Goal: Find specific page/section: Find specific page/section

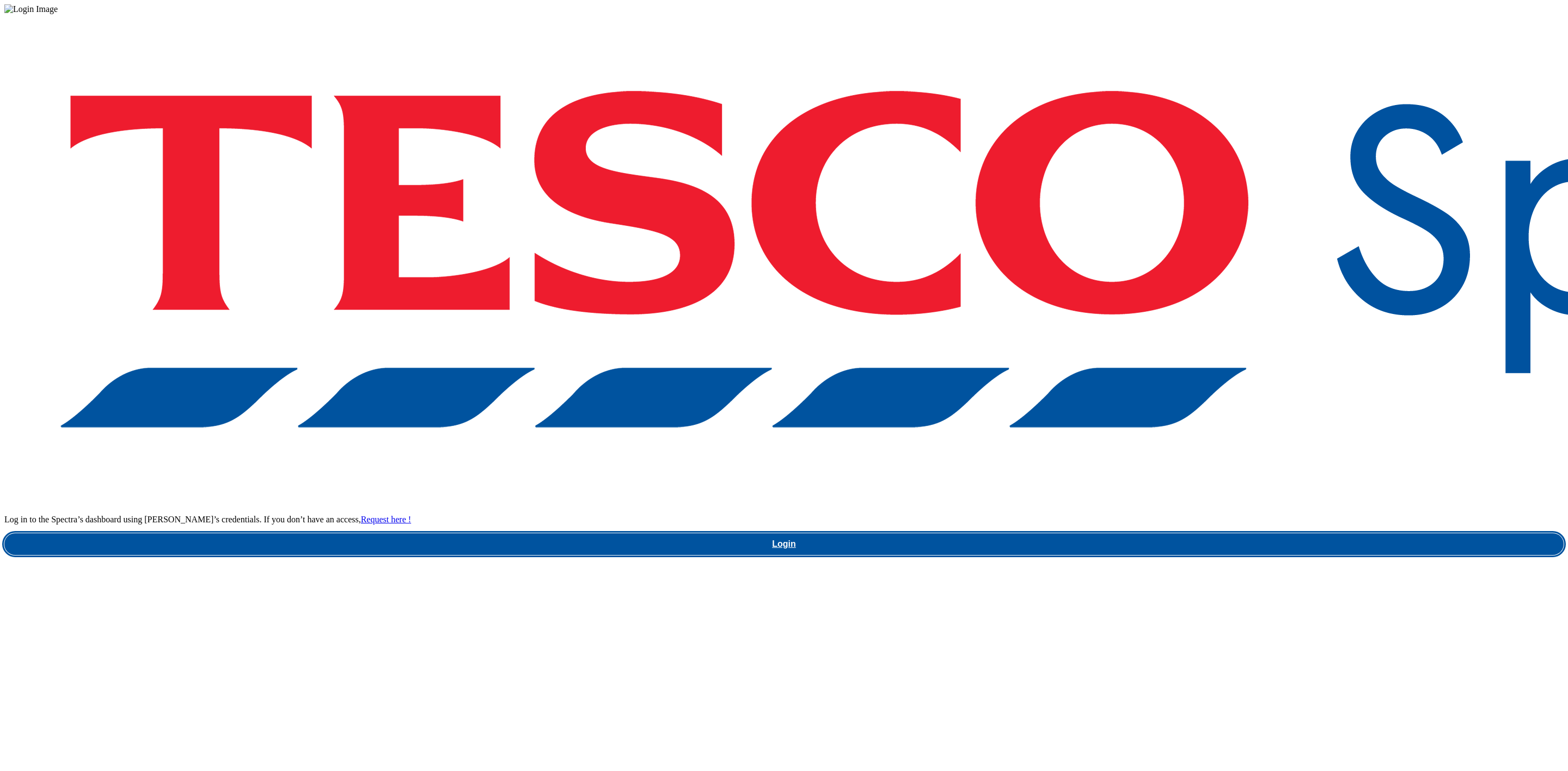
drag, startPoint x: 1155, startPoint y: 415, endPoint x: 419, endPoint y: 296, distance: 745.6
click at [1155, 533] on link "Login" at bounding box center [784, 544] width 1559 height 21
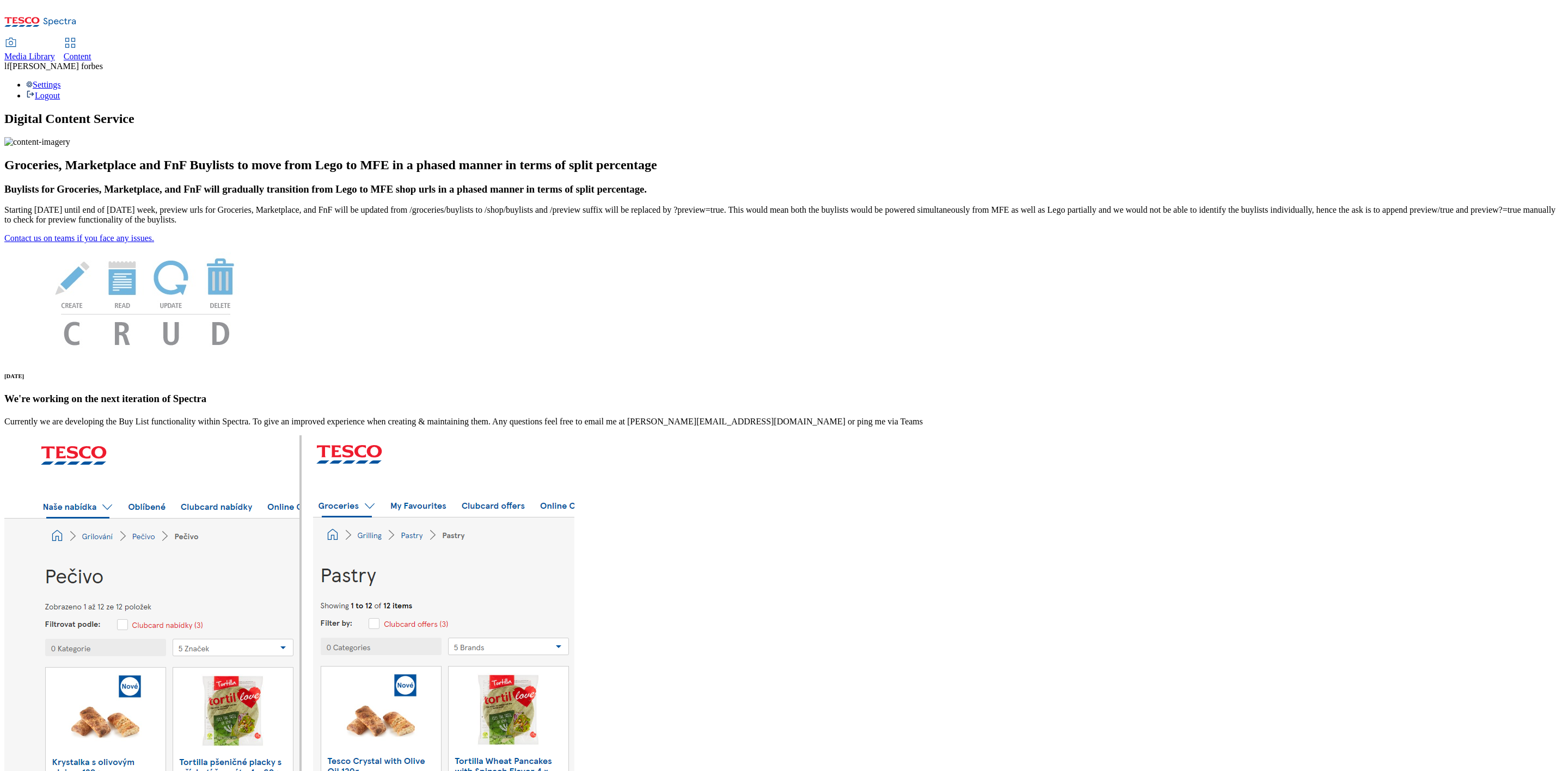
click at [91, 52] on span "Content" at bounding box center [77, 56] width 27 height 9
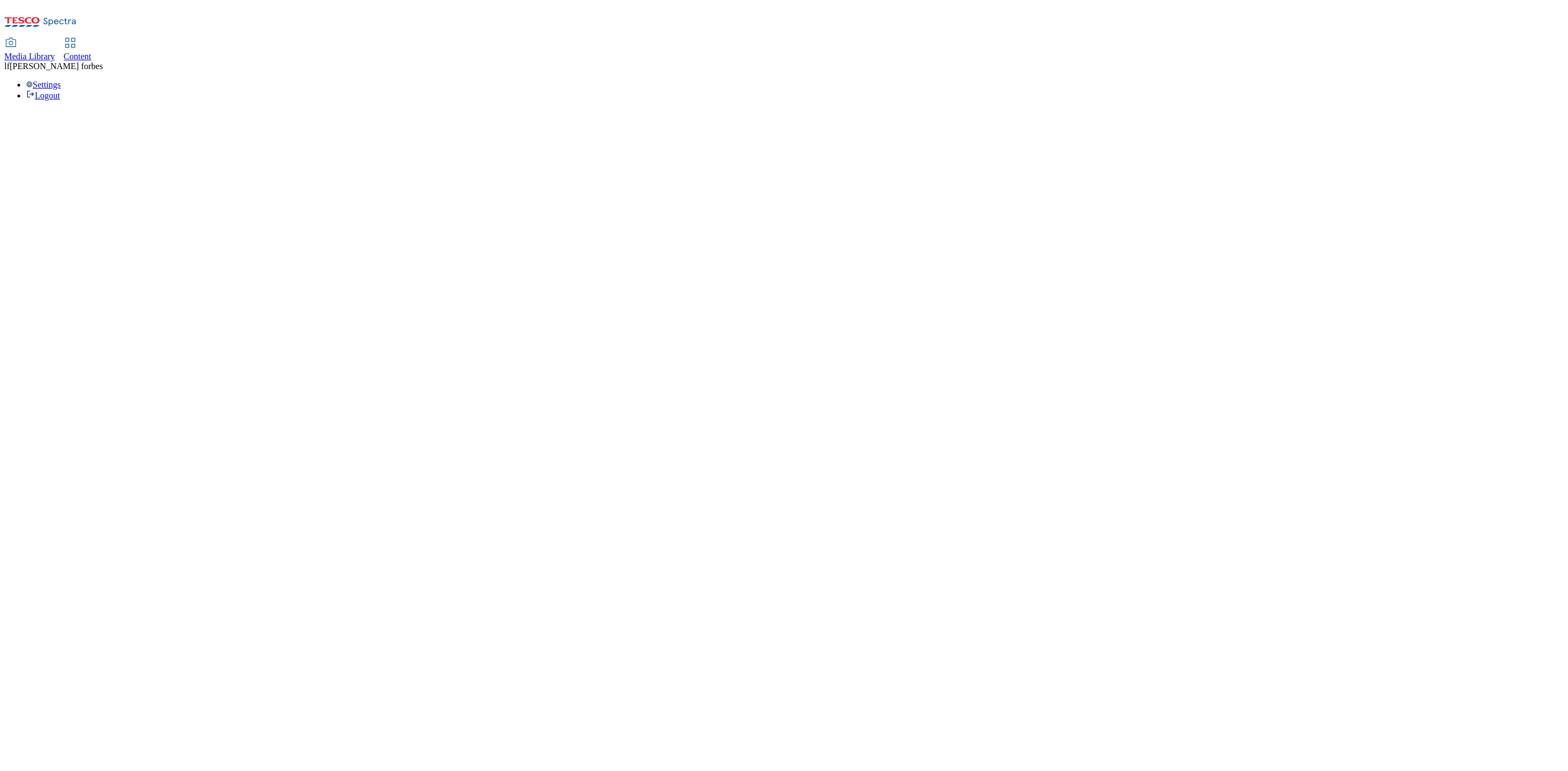
select select "ghs-uk"
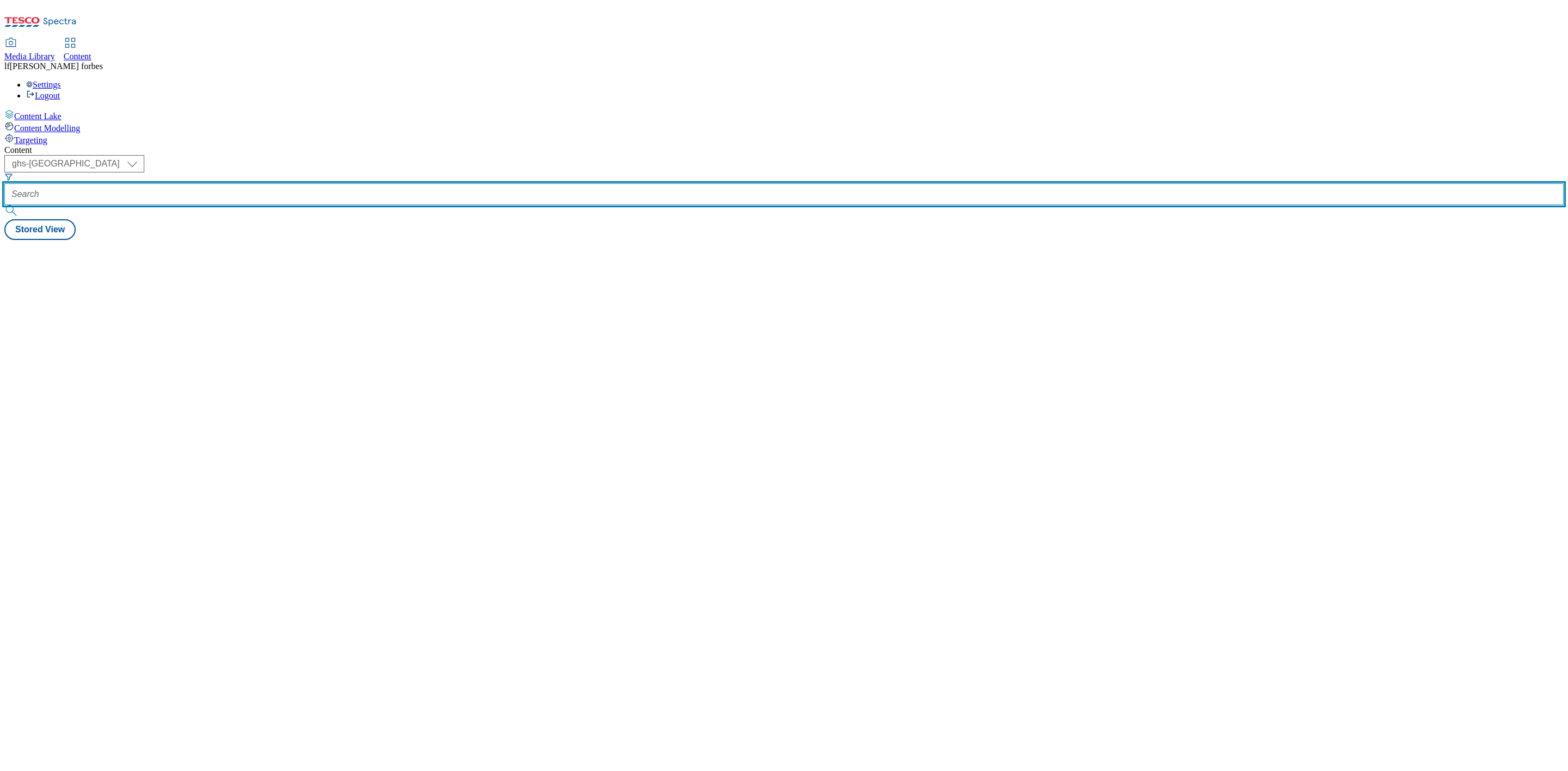
click at [245, 184] on input "text" at bounding box center [784, 194] width 1559 height 21
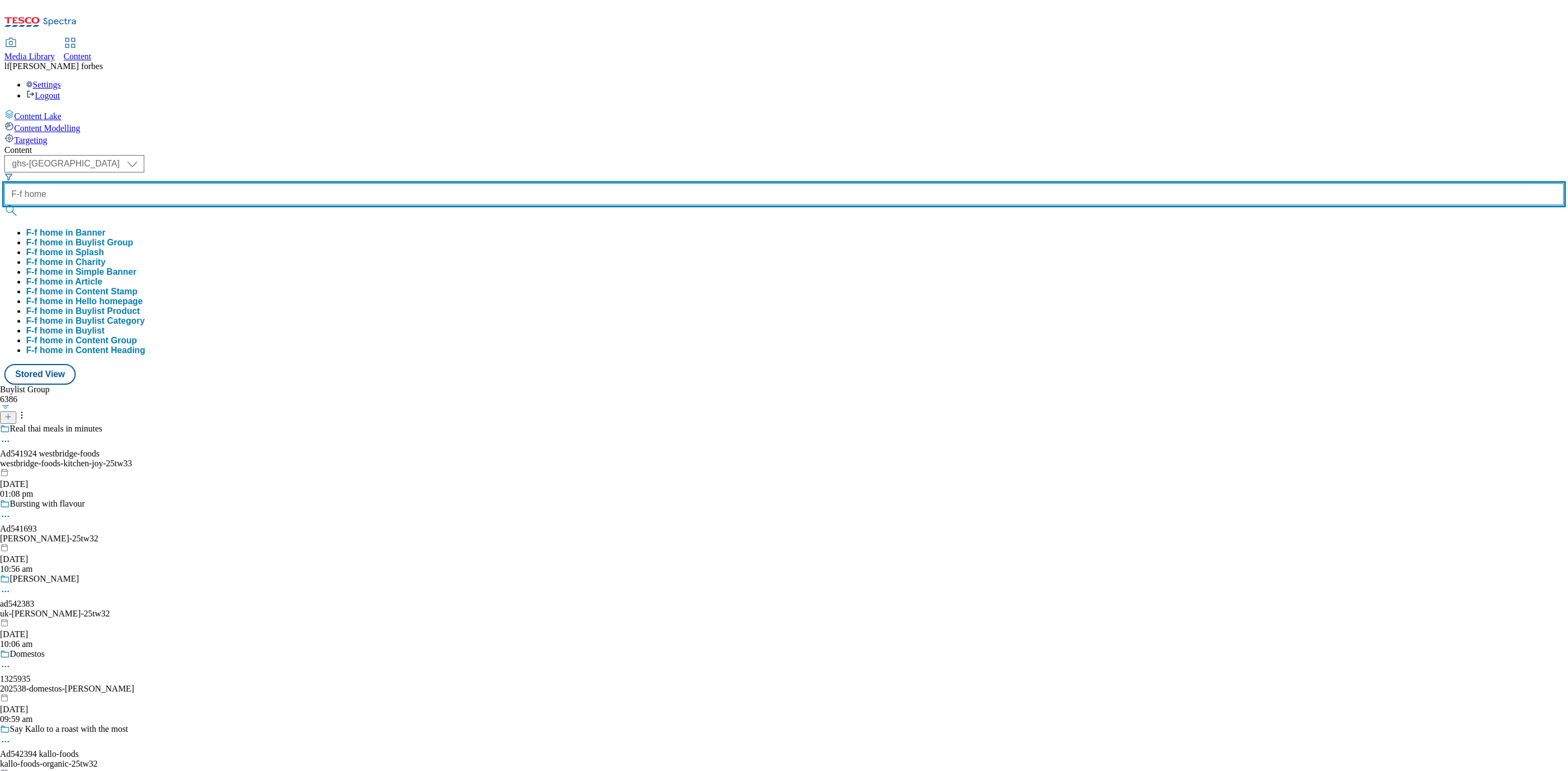
type input "F-f home"
click at [4, 205] on button "submit" at bounding box center [12, 210] width 16 height 11
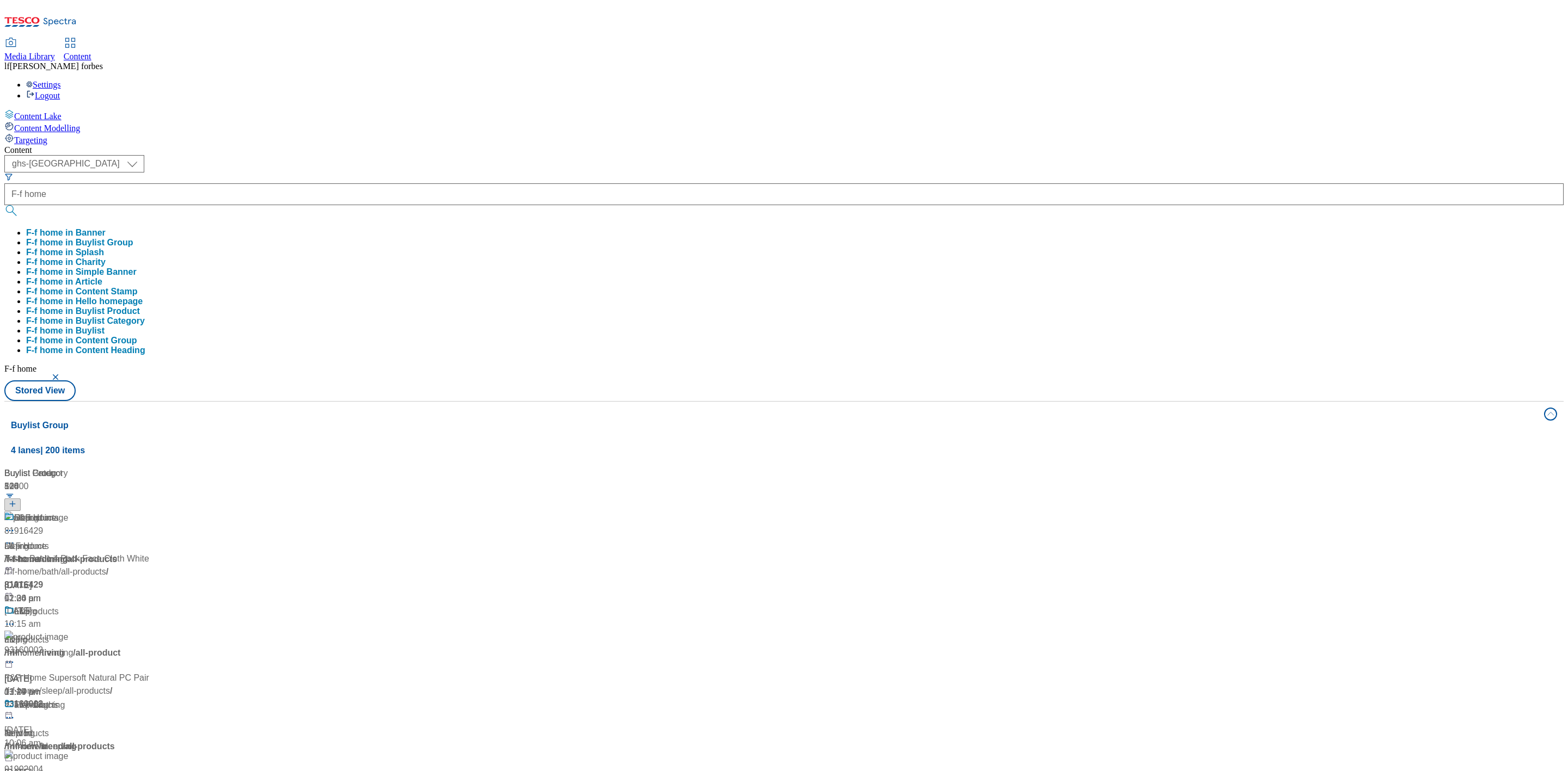
drag, startPoint x: 505, startPoint y: 89, endPoint x: 413, endPoint y: 134, distance: 102.4
click at [505, 155] on div "( optional ) ghs-roi ghs-uk ghs-uk F-f home F-f home in Banner F-f home in Buyl…" at bounding box center [784, 278] width 1559 height 246
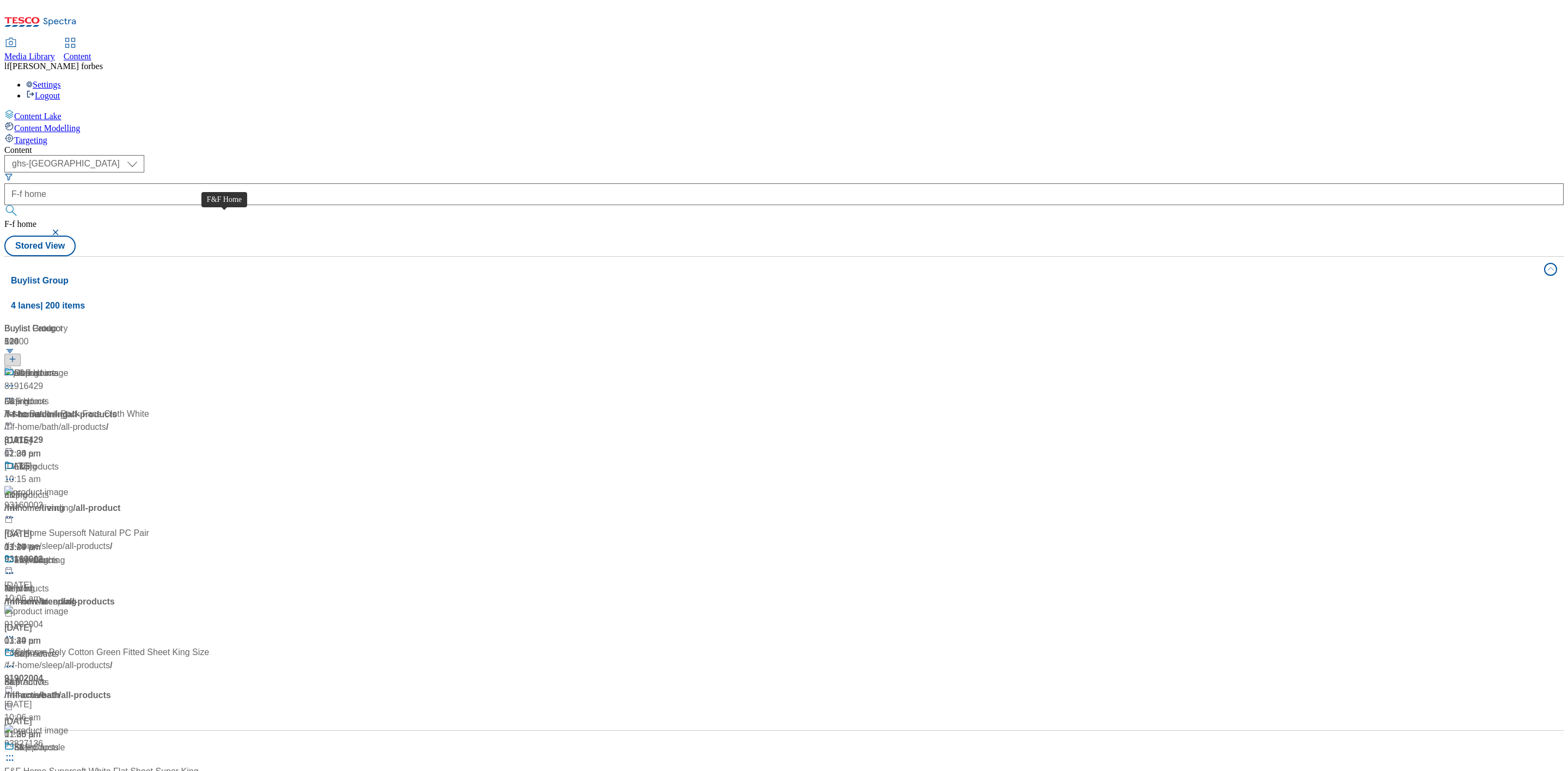
click at [56, 367] on div "F&F Home" at bounding box center [35, 373] width 42 height 13
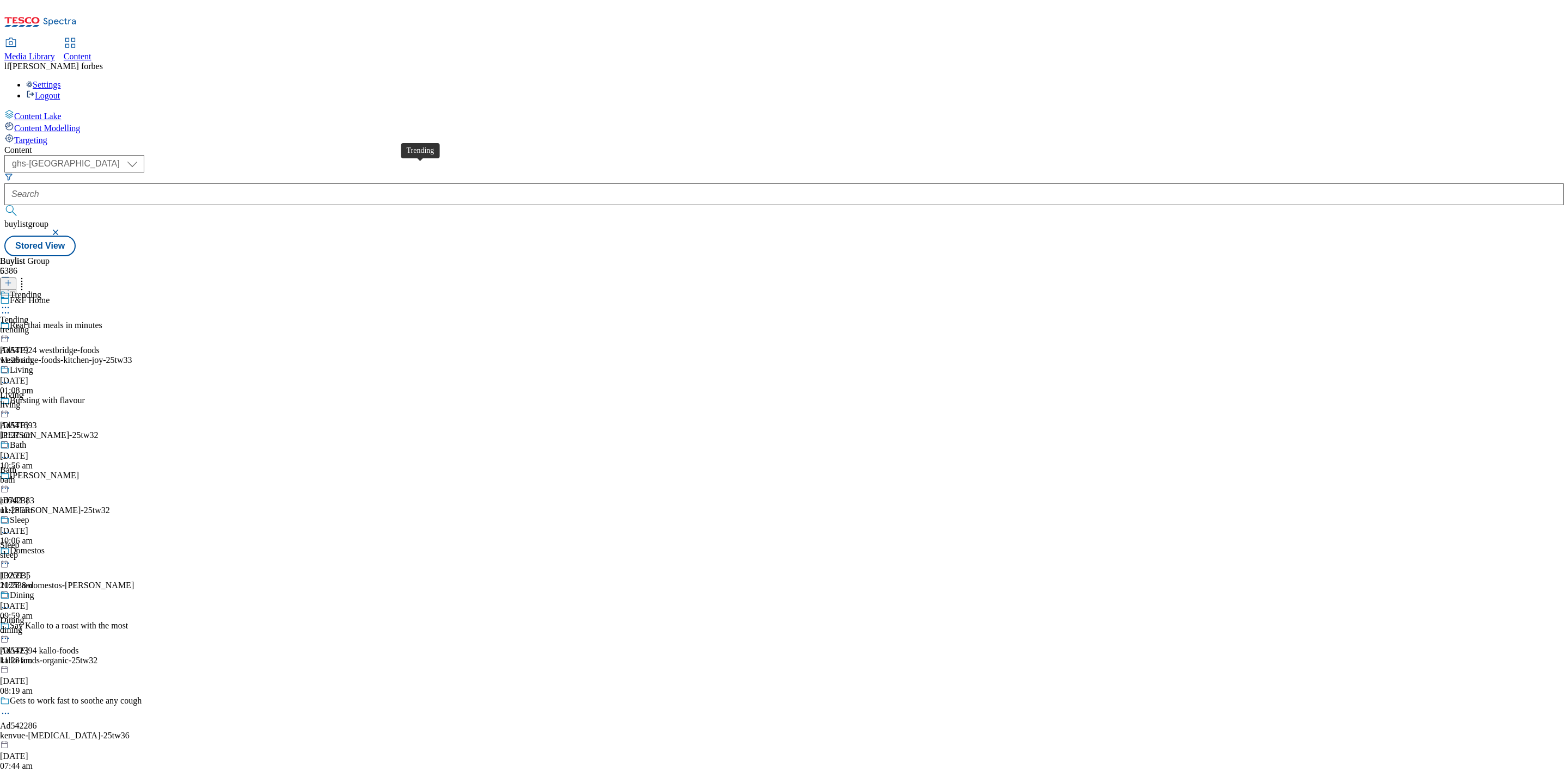
click at [41, 290] on div "Trending" at bounding box center [25, 295] width 32 height 10
click at [59, 290] on div "all products all products all-product 18 Jun 2025 03:29 pm" at bounding box center [30, 327] width 59 height 75
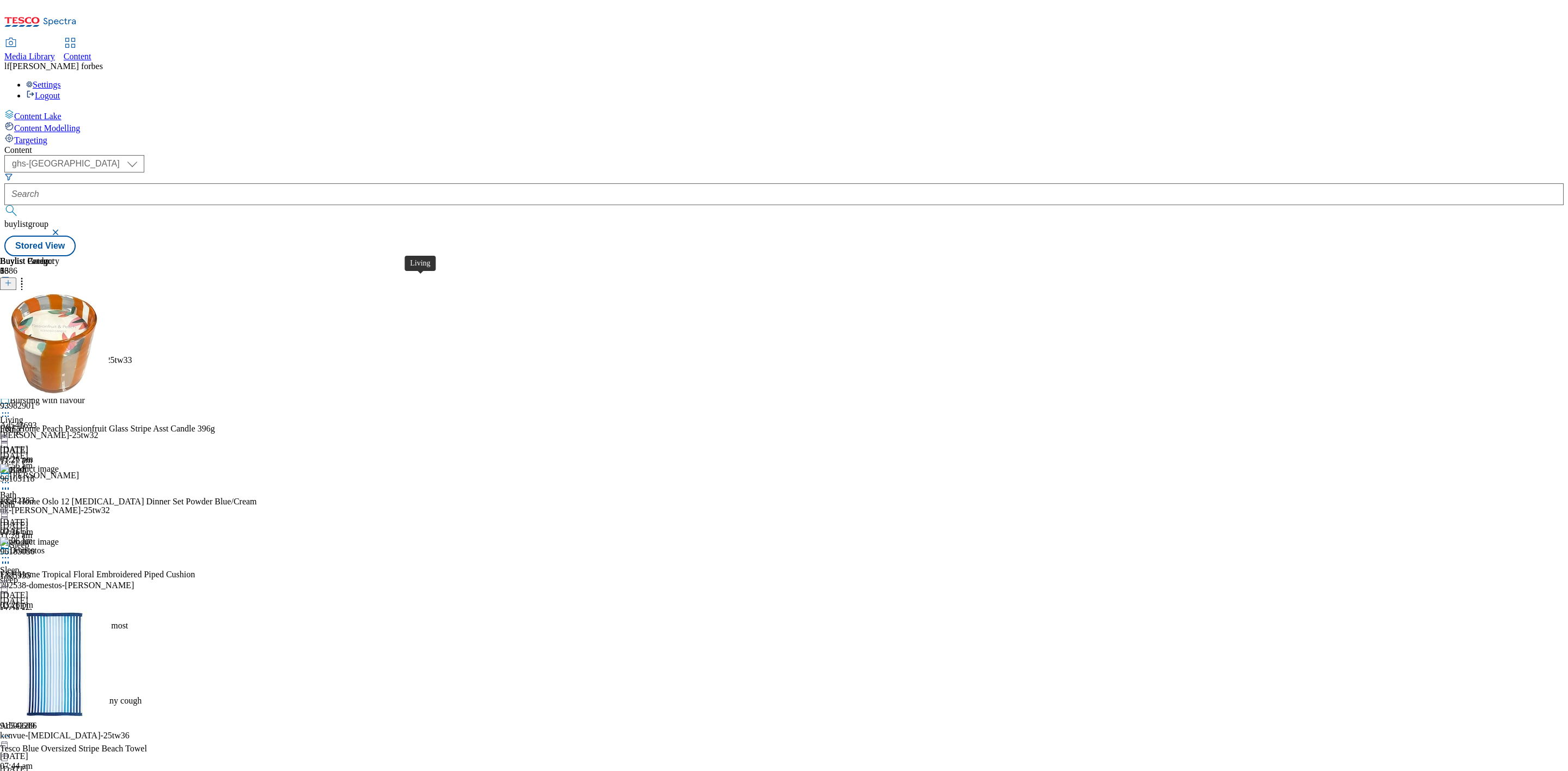
click at [33, 390] on div "Living" at bounding box center [21, 395] width 24 height 10
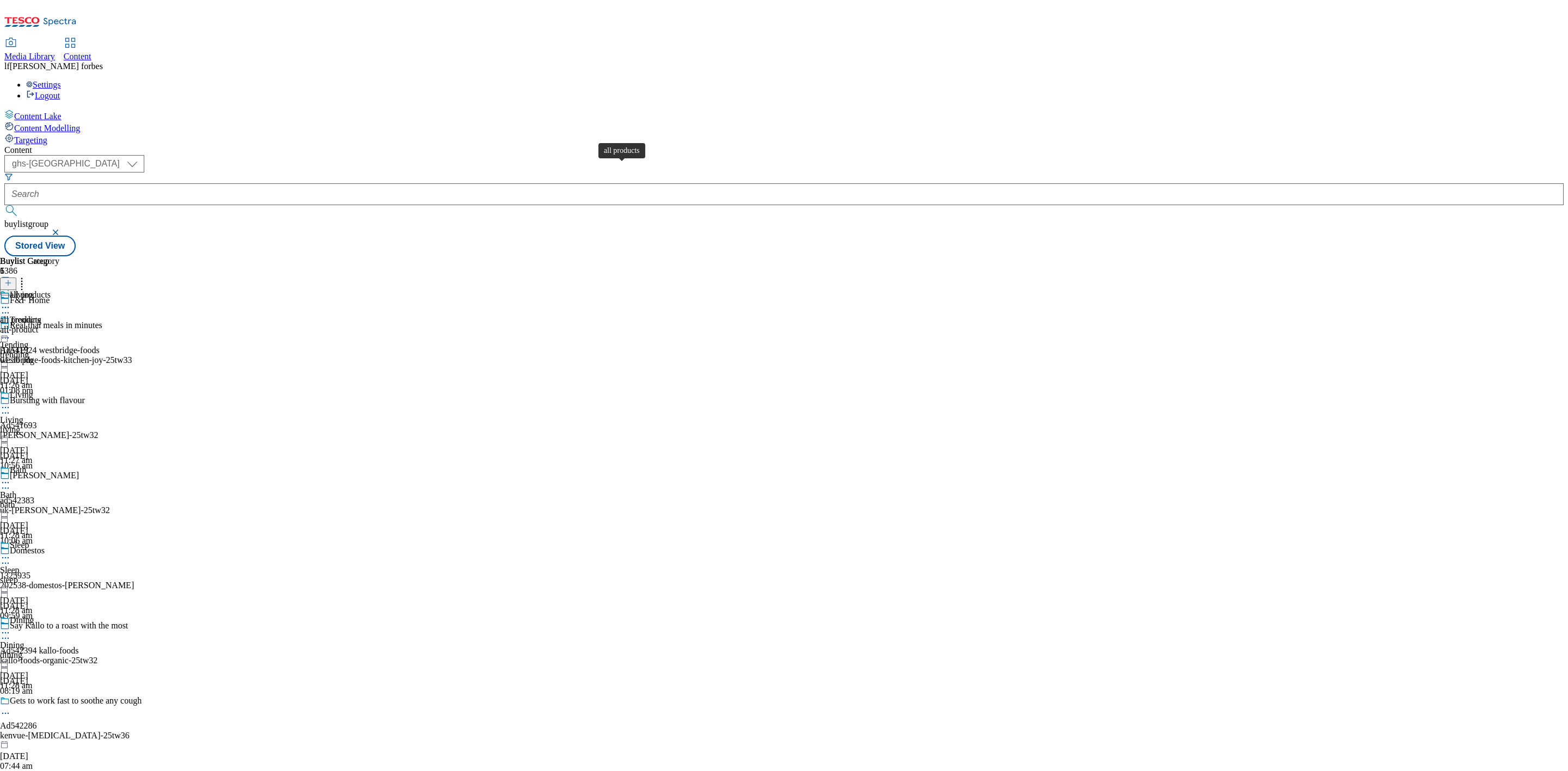
click at [50, 290] on div "all products" at bounding box center [30, 295] width 41 height 10
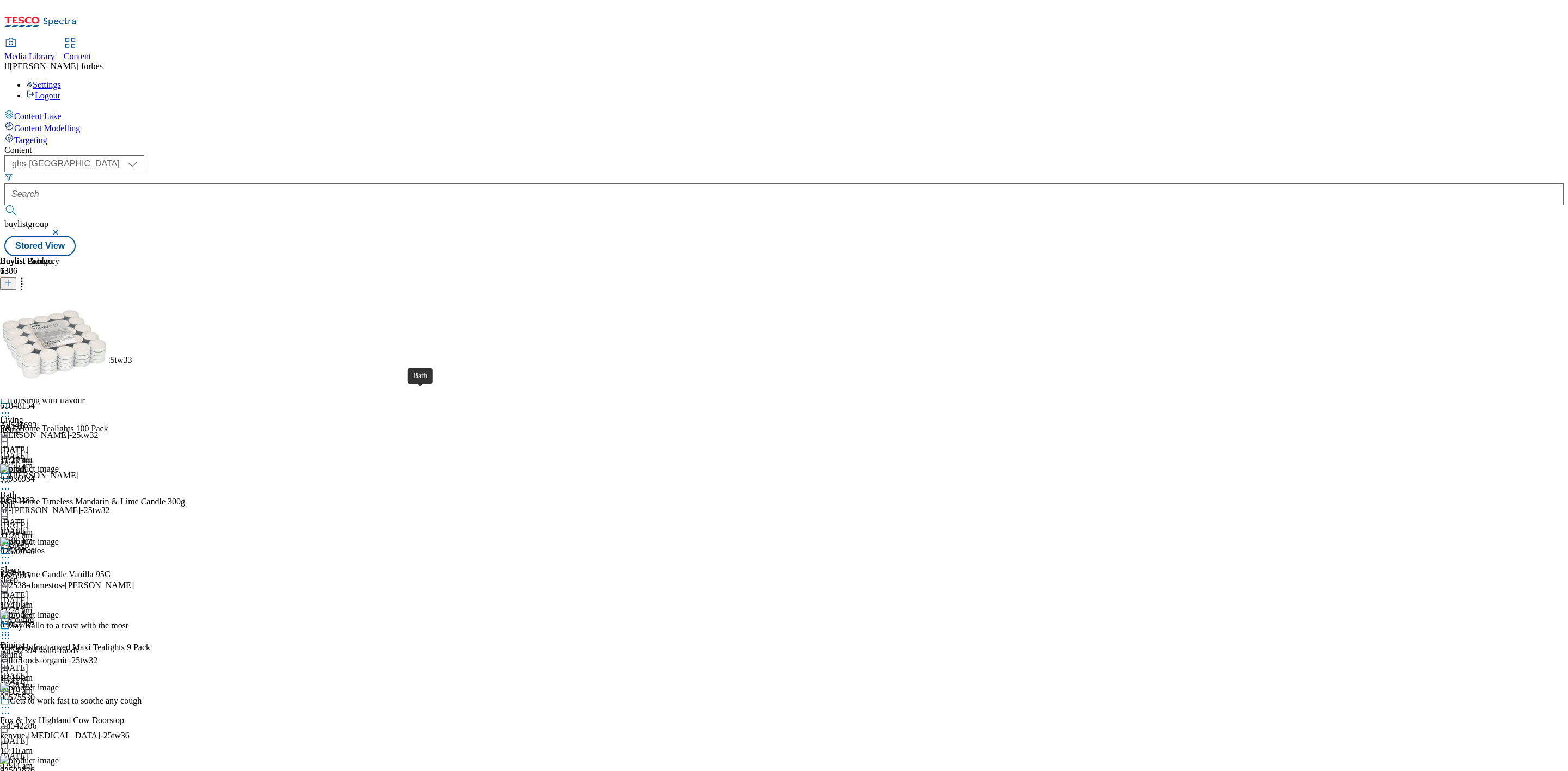
click at [26, 465] on div "Bath" at bounding box center [18, 470] width 16 height 10
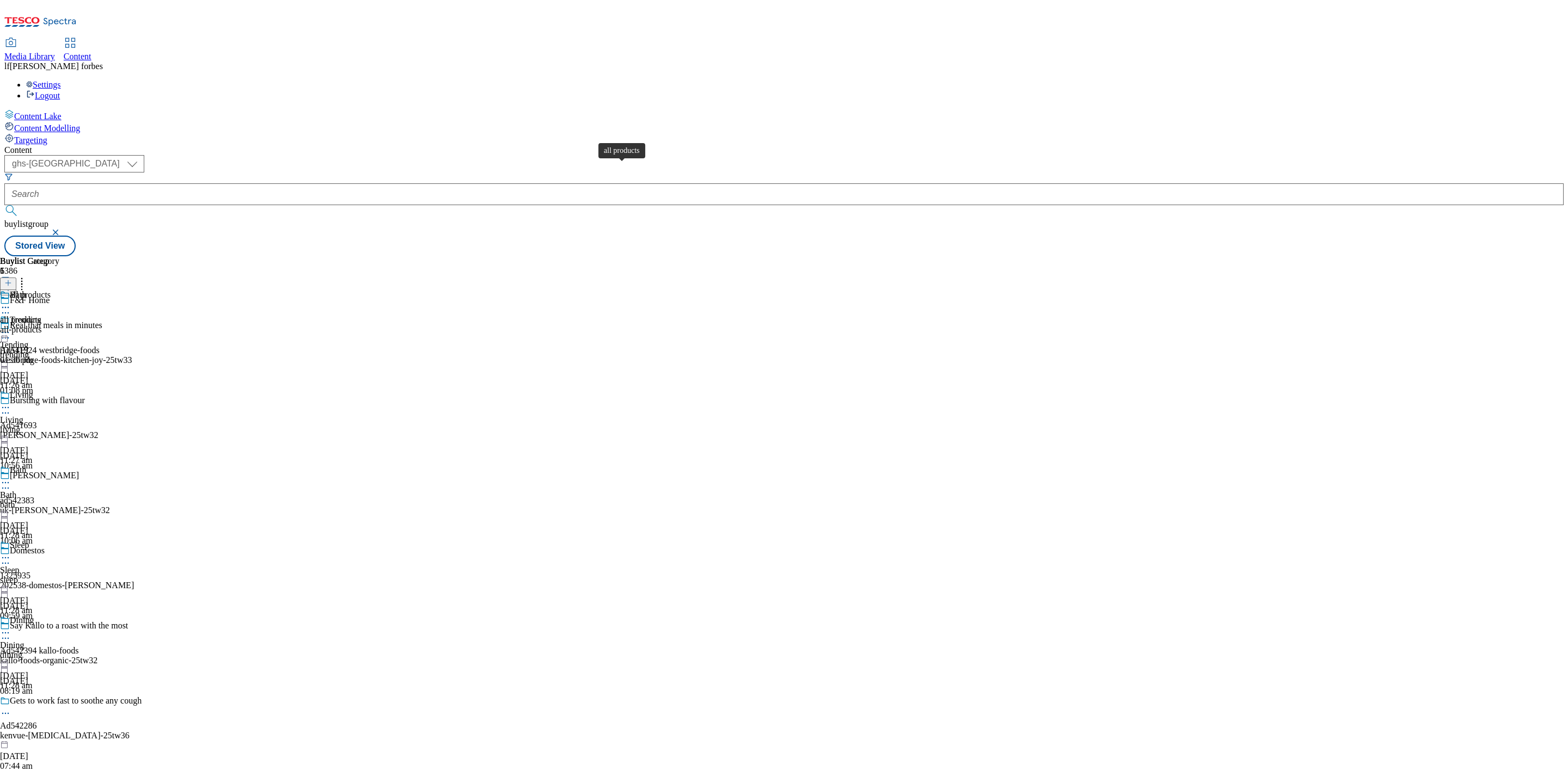
click at [50, 290] on span "all products" at bounding box center [30, 296] width 41 height 12
